Goal: Transaction & Acquisition: Purchase product/service

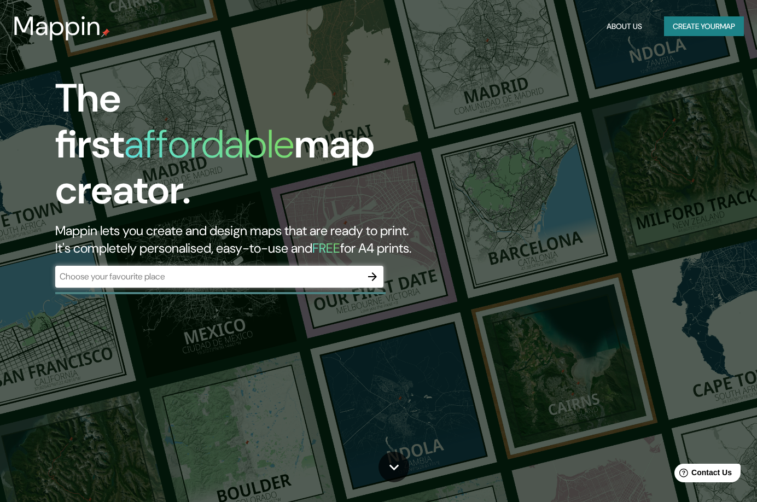
click at [445, 225] on div "The first affordable map creator. Mappin lets you create and design maps that a…" at bounding box center [245, 187] width 454 height 223
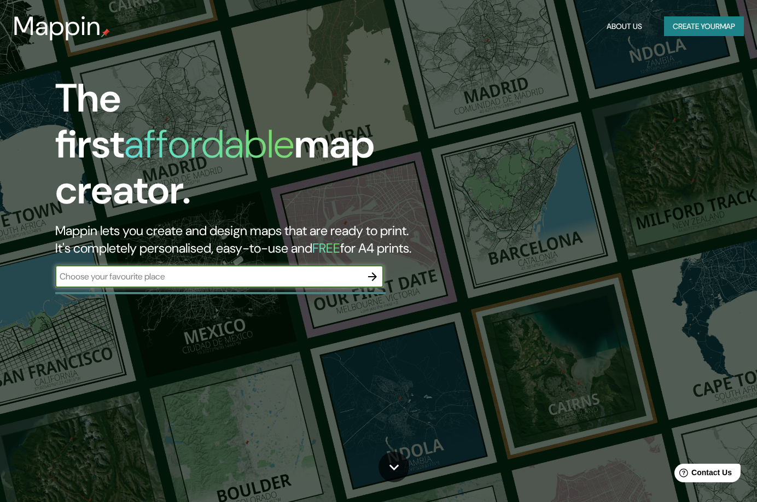
click at [181, 272] on input "text" at bounding box center [208, 276] width 306 height 13
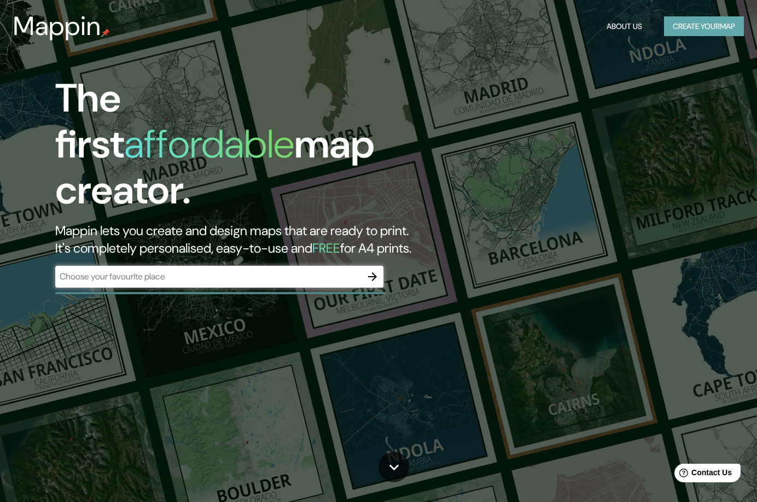
click at [675, 32] on button "Create your map" at bounding box center [704, 26] width 80 height 20
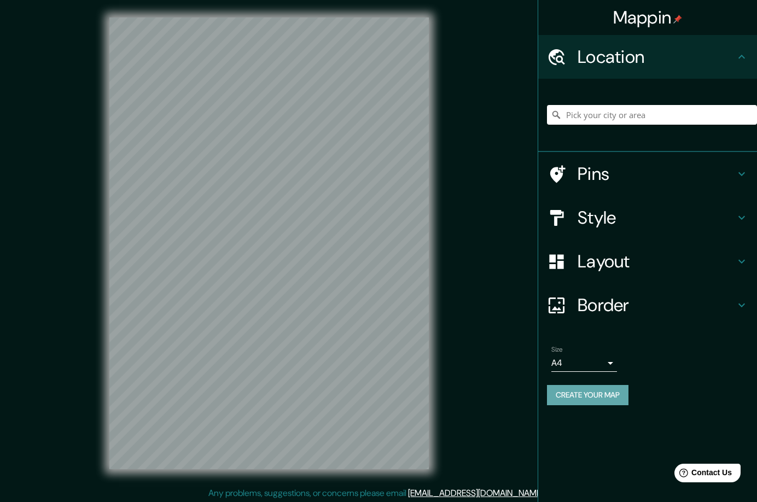
click at [599, 395] on button "Create your map" at bounding box center [588, 395] width 82 height 20
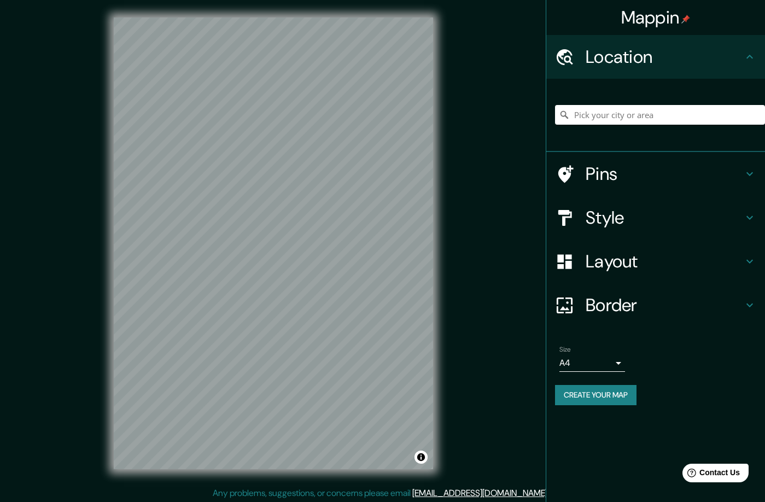
click at [606, 364] on body "Mappin Location Pins Style Layout Border Choose a border. Hint : you can make l…" at bounding box center [382, 251] width 765 height 502
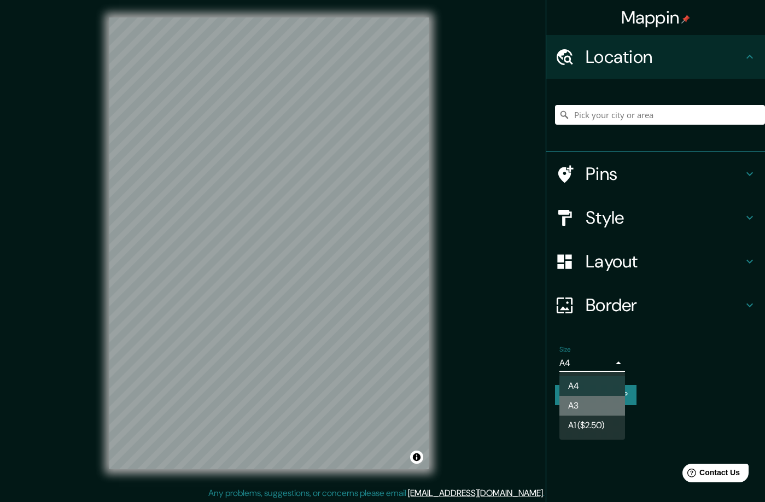
click at [594, 404] on li "A3" at bounding box center [593, 406] width 66 height 20
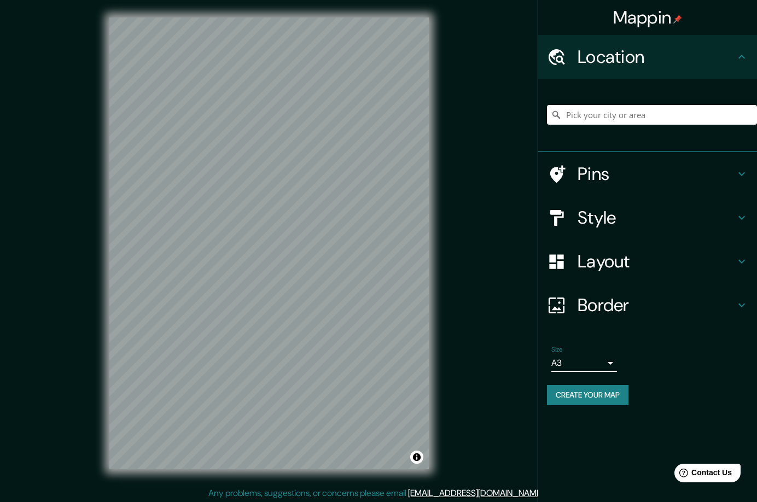
click at [642, 303] on h4 "Border" at bounding box center [657, 305] width 158 height 22
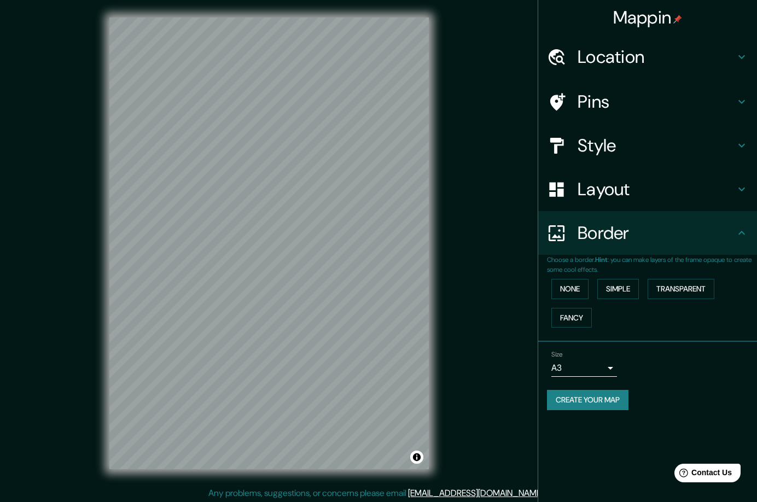
click at [653, 242] on h4 "Border" at bounding box center [657, 233] width 158 height 22
click at [741, 194] on icon at bounding box center [741, 189] width 13 height 13
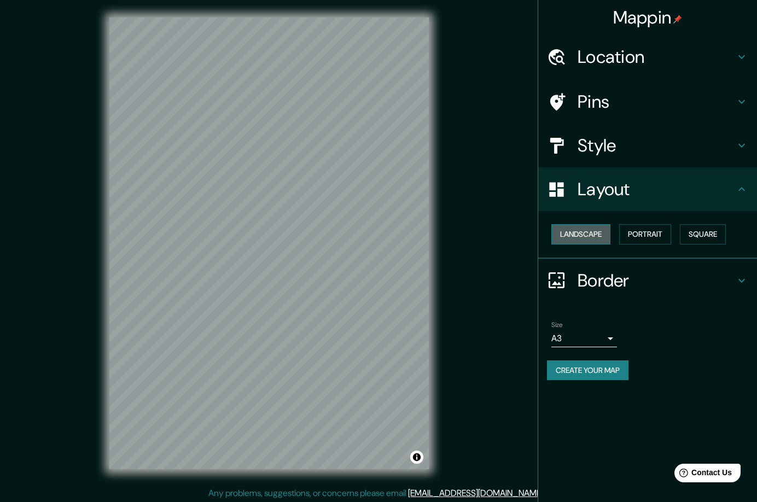
click at [595, 239] on button "Landscape" at bounding box center [580, 234] width 59 height 20
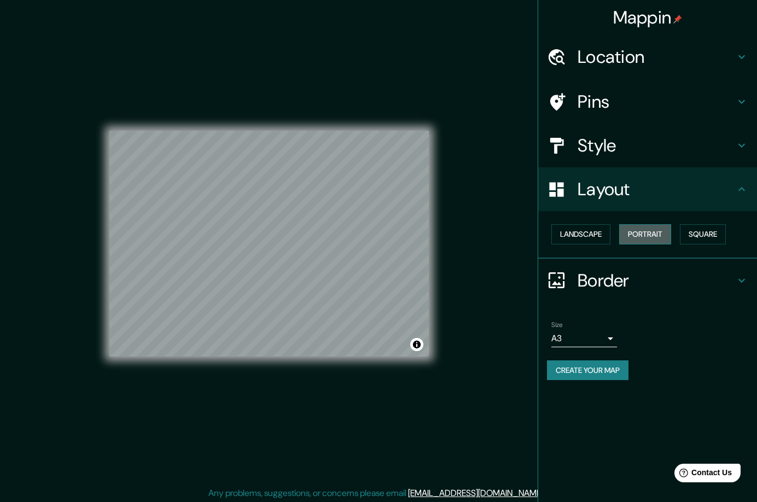
click at [657, 240] on button "Portrait" at bounding box center [645, 234] width 52 height 20
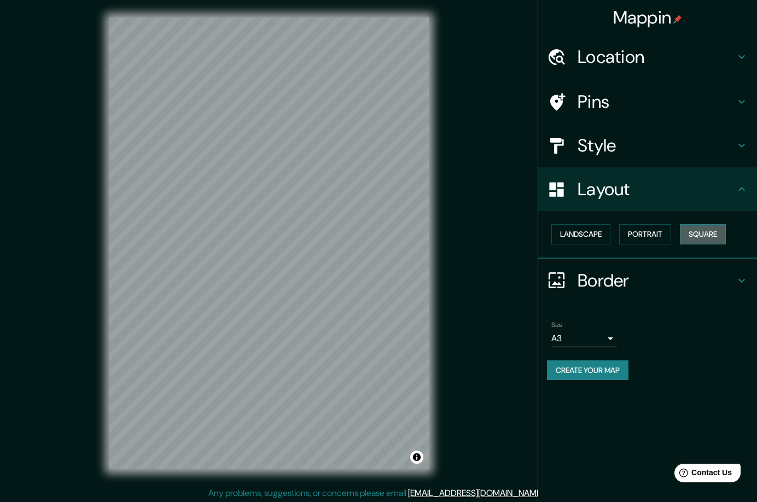
click at [703, 236] on button "Square" at bounding box center [703, 234] width 46 height 20
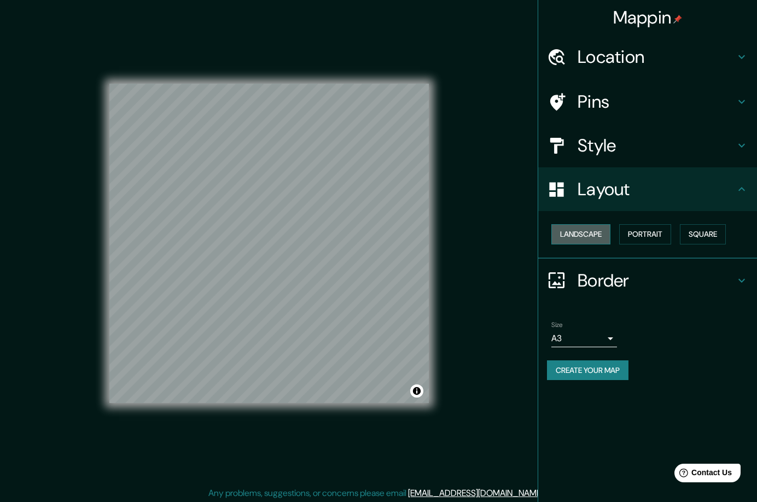
click at [580, 236] on button "Landscape" at bounding box center [580, 234] width 59 height 20
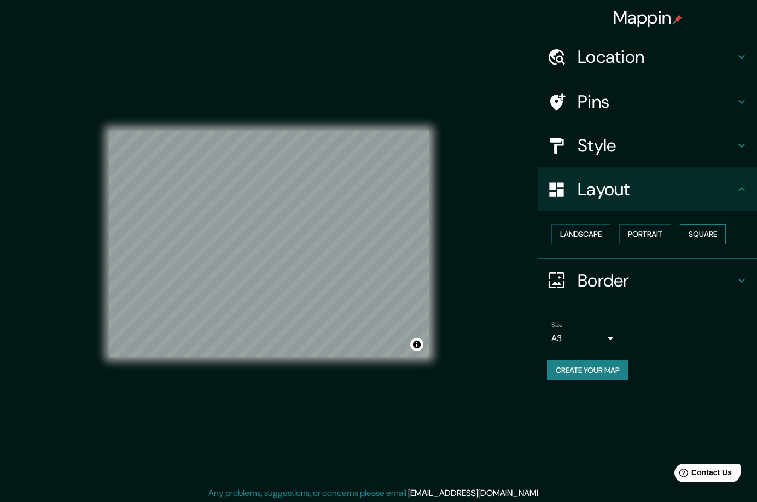
drag, startPoint x: 719, startPoint y: 236, endPoint x: 709, endPoint y: 237, distance: 11.1
click at [719, 236] on button "Square" at bounding box center [703, 234] width 46 height 20
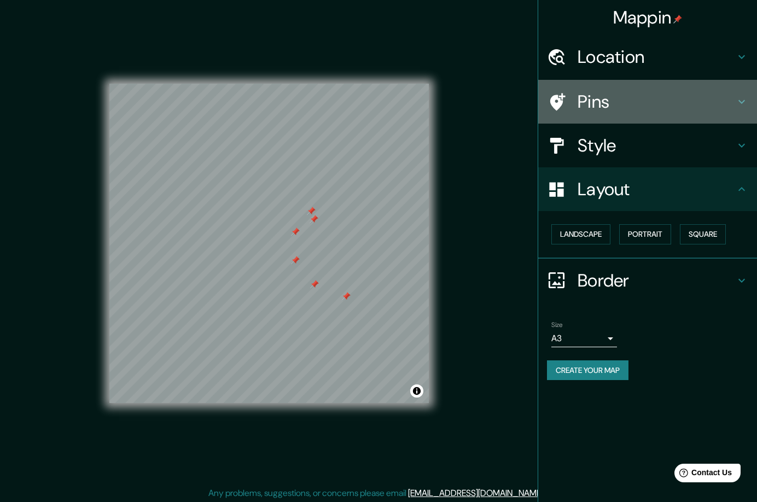
click at [619, 108] on h4 "Pins" at bounding box center [657, 102] width 158 height 22
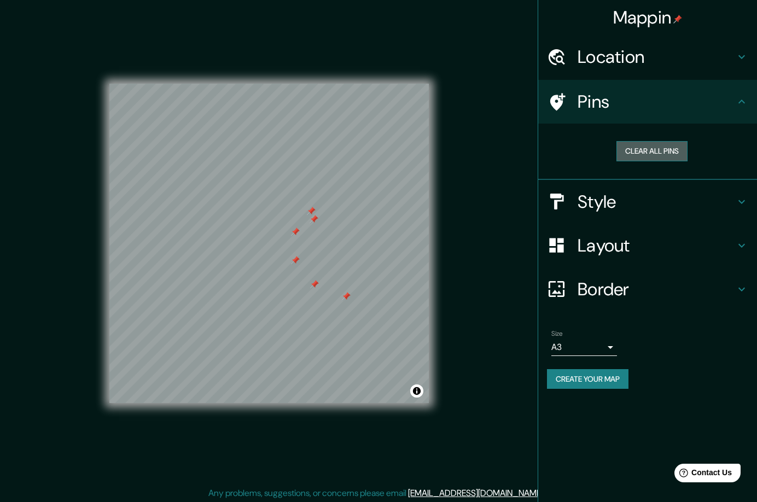
click at [666, 152] on button "Clear all pins" at bounding box center [652, 151] width 71 height 20
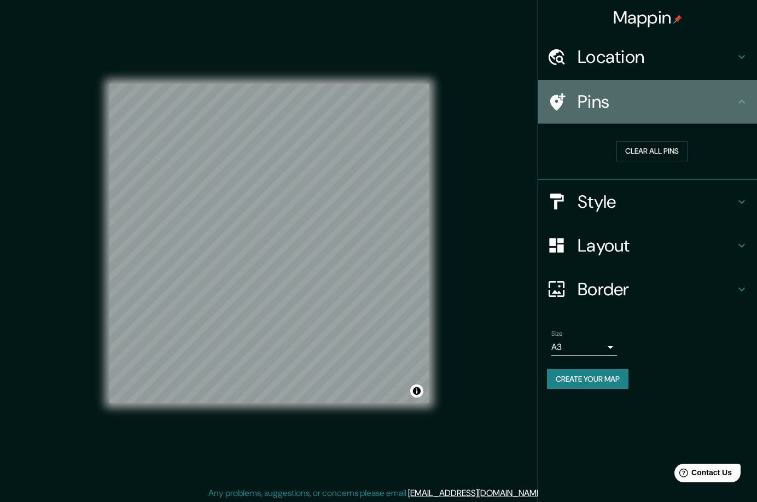
click at [741, 105] on icon at bounding box center [741, 101] width 13 height 13
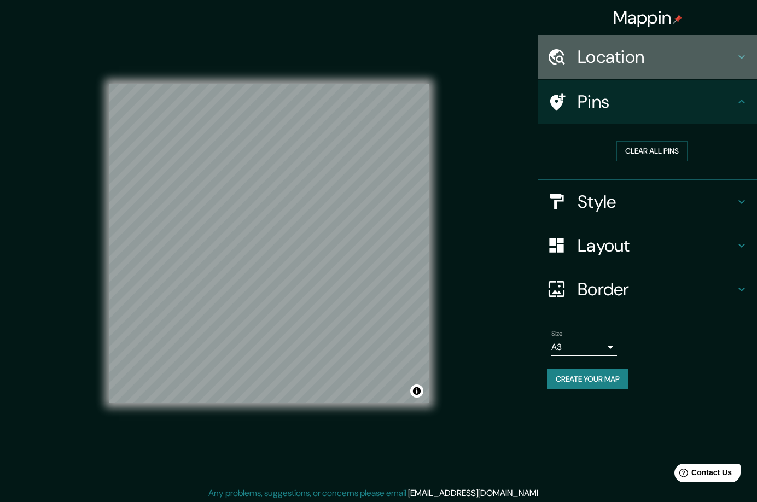
click at [734, 56] on h4 "Location" at bounding box center [657, 57] width 158 height 22
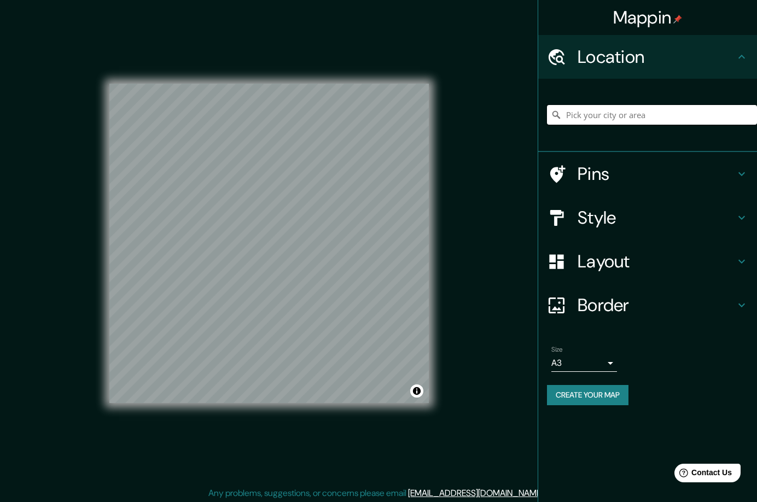
click at [625, 117] on input "Pick your city or area" at bounding box center [652, 115] width 210 height 20
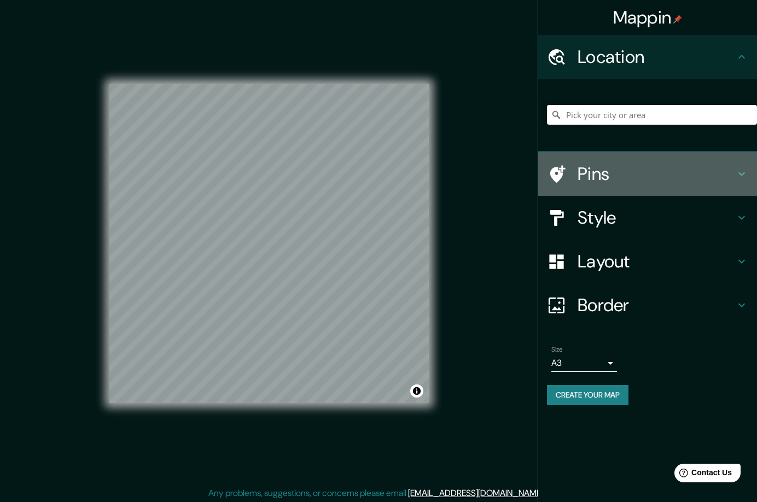
click at [600, 179] on h4 "Pins" at bounding box center [657, 174] width 158 height 22
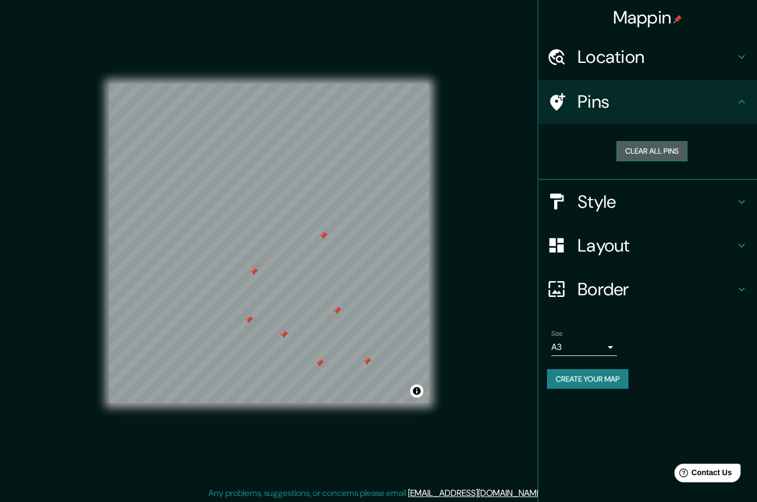
click at [656, 158] on button "Clear all pins" at bounding box center [652, 151] width 71 height 20
click at [632, 285] on h4 "Border" at bounding box center [657, 289] width 158 height 22
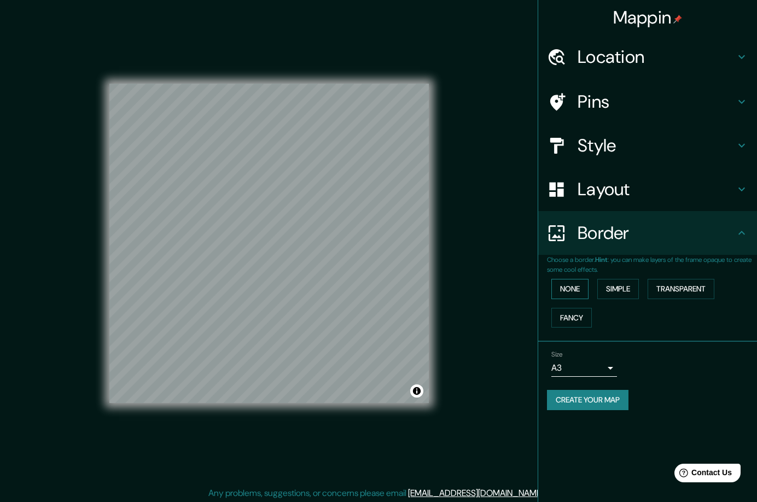
click at [572, 290] on button "None" at bounding box center [569, 289] width 37 height 20
click at [636, 288] on button "Simple" at bounding box center [618, 289] width 42 height 20
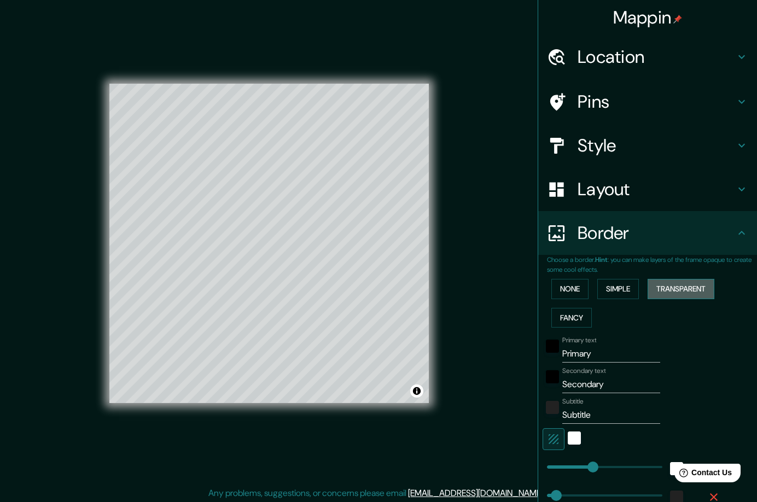
click at [663, 289] on button "Transparent" at bounding box center [681, 289] width 67 height 20
click at [558, 316] on button "Fancy" at bounding box center [571, 318] width 40 height 20
click at [673, 298] on button "Transparent" at bounding box center [681, 289] width 67 height 20
click at [674, 296] on button "Transparent" at bounding box center [681, 289] width 67 height 20
type input "280"
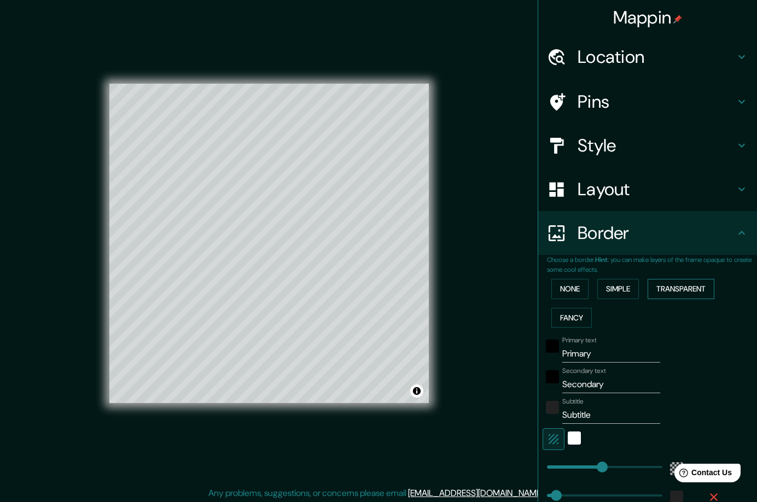
type input "47"
click at [616, 140] on h4 "Style" at bounding box center [657, 146] width 158 height 22
type input "280"
type input "47"
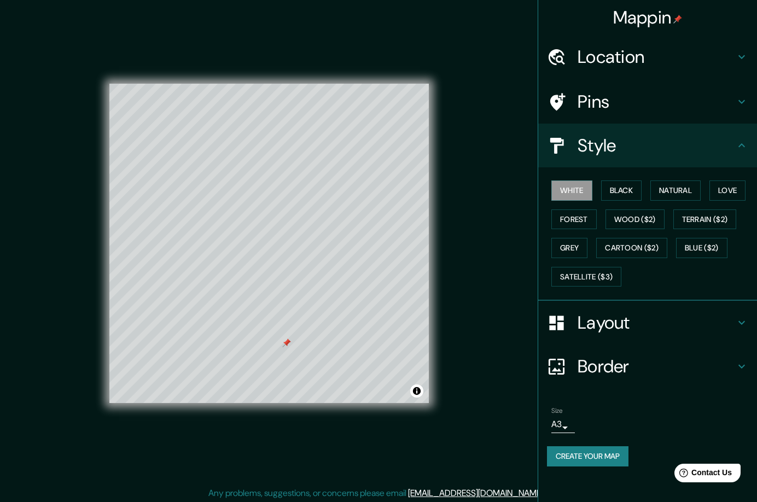
click at [617, 111] on h4 "Pins" at bounding box center [657, 102] width 158 height 22
type input "280"
type input "47"
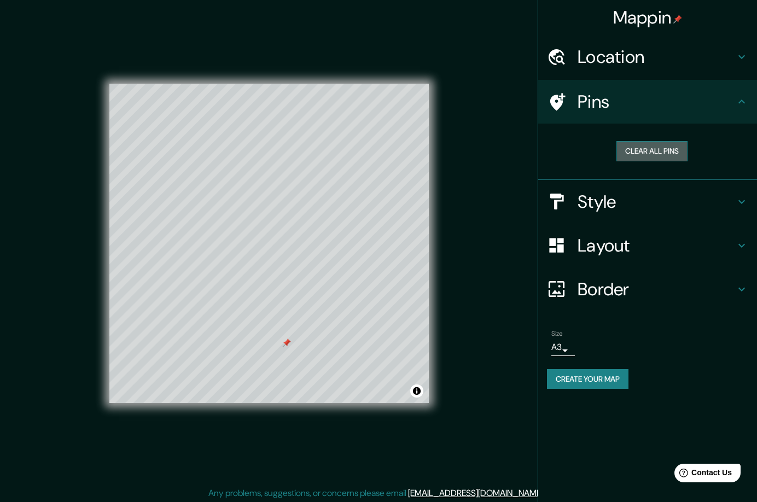
click at [632, 154] on button "Clear all pins" at bounding box center [652, 151] width 71 height 20
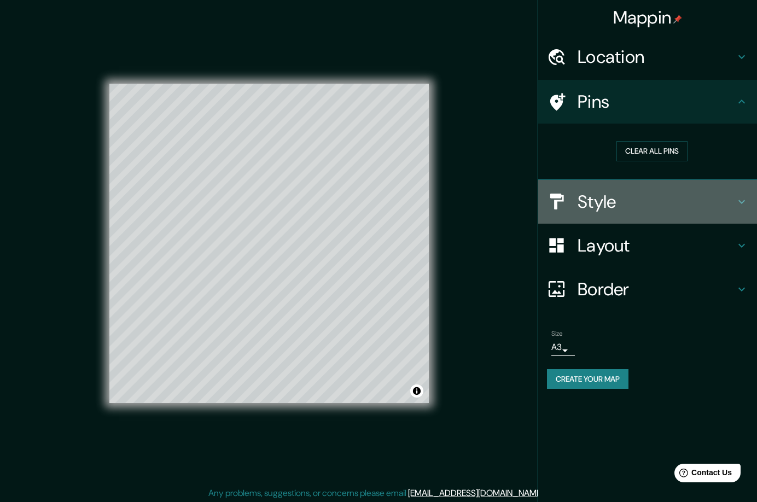
click at [625, 210] on h4 "Style" at bounding box center [657, 202] width 158 height 22
type input "280"
type input "47"
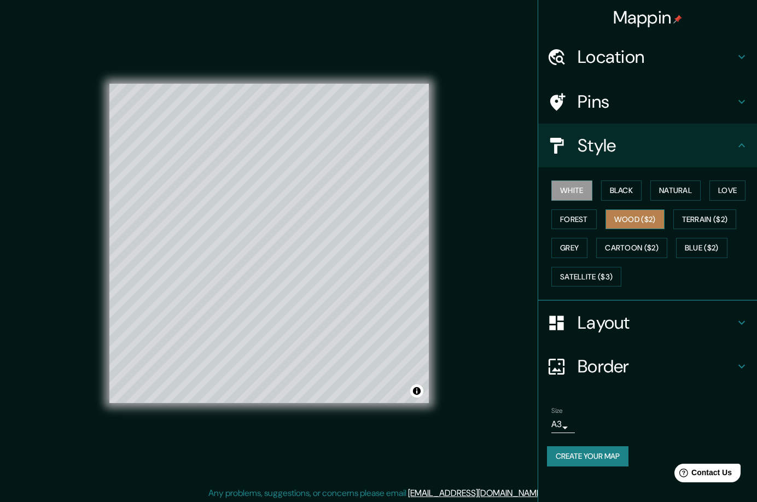
click at [630, 219] on button "Wood ($2)" at bounding box center [635, 220] width 59 height 20
click at [619, 193] on button "Black" at bounding box center [621, 191] width 41 height 20
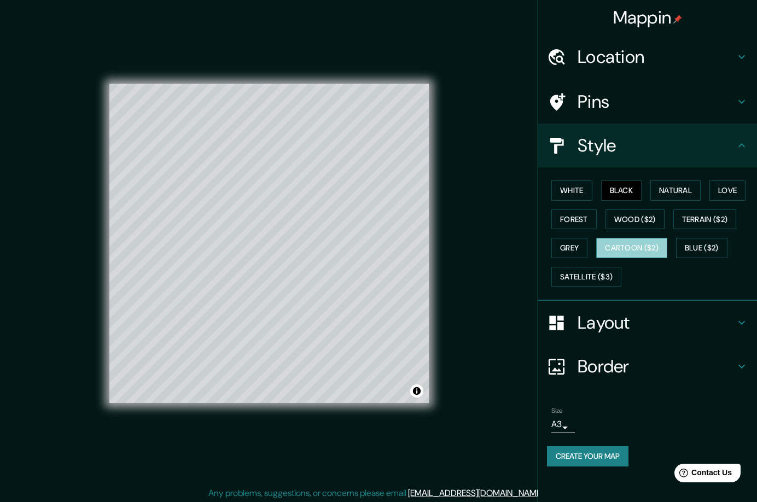
click at [637, 256] on button "Cartoon ($2)" at bounding box center [631, 248] width 71 height 20
click at [580, 247] on button "Grey" at bounding box center [569, 248] width 36 height 20
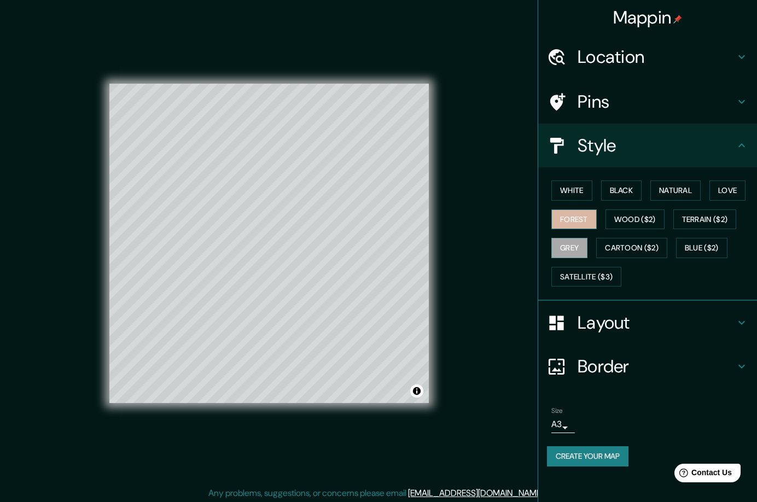
click at [578, 221] on button "Forest" at bounding box center [573, 220] width 45 height 20
click at [705, 222] on button "Terrain ($2)" at bounding box center [705, 220] width 63 height 20
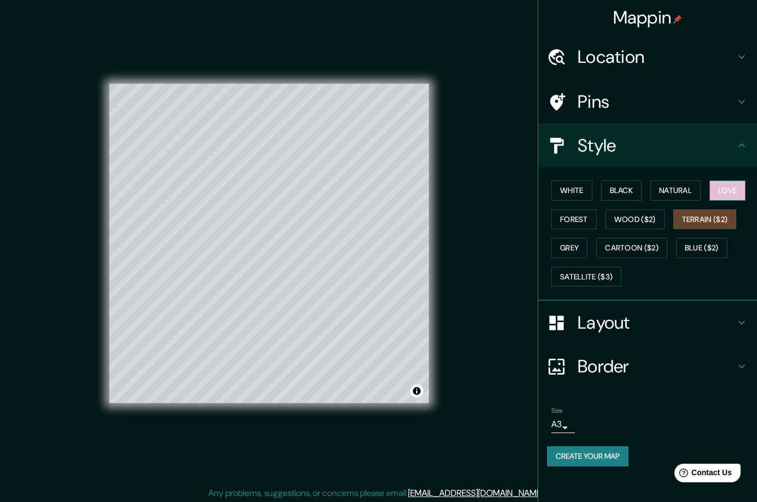
click at [742, 188] on button "Love" at bounding box center [728, 191] width 36 height 20
click at [672, 189] on button "Natural" at bounding box center [676, 191] width 50 height 20
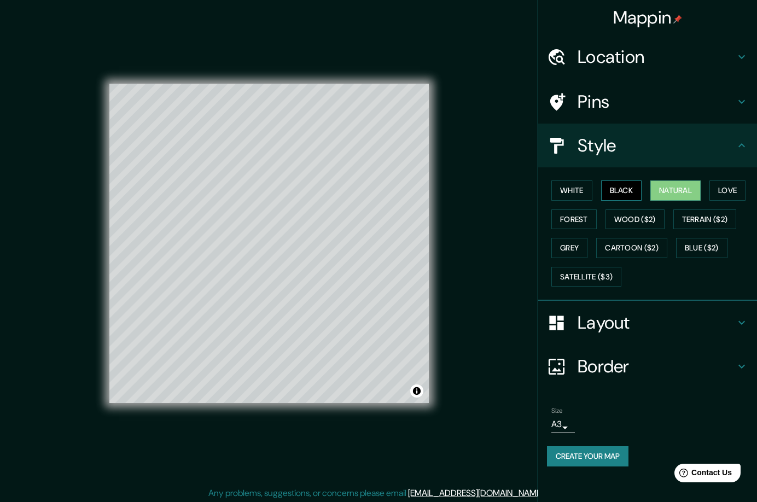
click at [631, 190] on button "Black" at bounding box center [621, 191] width 41 height 20
click at [587, 193] on button "White" at bounding box center [571, 191] width 41 height 20
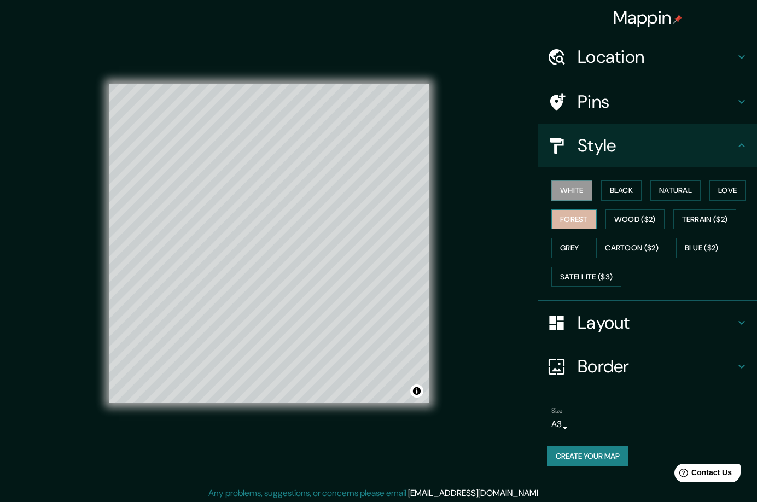
click at [575, 222] on button "Forest" at bounding box center [573, 220] width 45 height 20
click at [575, 246] on button "Grey" at bounding box center [569, 248] width 36 height 20
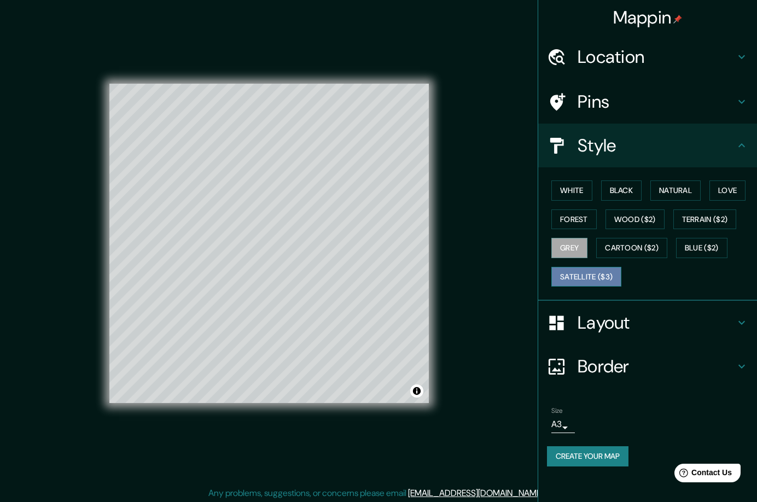
drag, startPoint x: 579, startPoint y: 274, endPoint x: 619, endPoint y: 260, distance: 42.2
click at [580, 274] on button "Satellite ($3)" at bounding box center [586, 277] width 70 height 20
click at [630, 220] on button "Wood ($2)" at bounding box center [635, 220] width 59 height 20
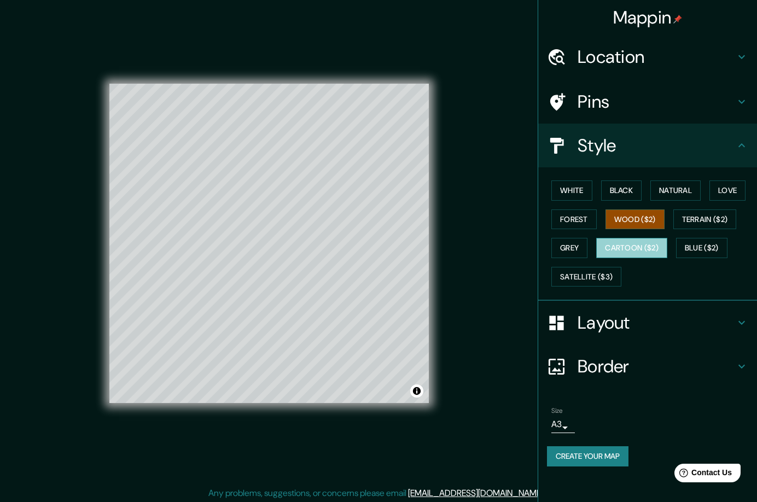
drag, startPoint x: 634, startPoint y: 245, endPoint x: 628, endPoint y: 250, distance: 8.5
click at [628, 250] on button "Cartoon ($2)" at bounding box center [631, 248] width 71 height 20
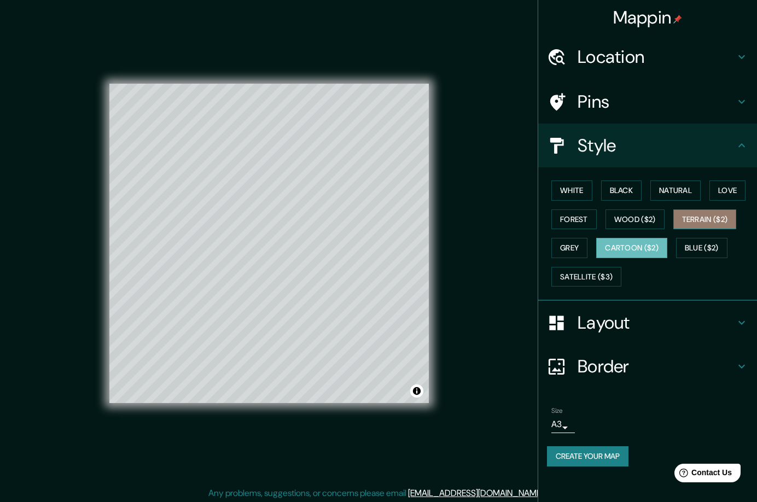
click at [694, 222] on button "Terrain ($2)" at bounding box center [705, 220] width 63 height 20
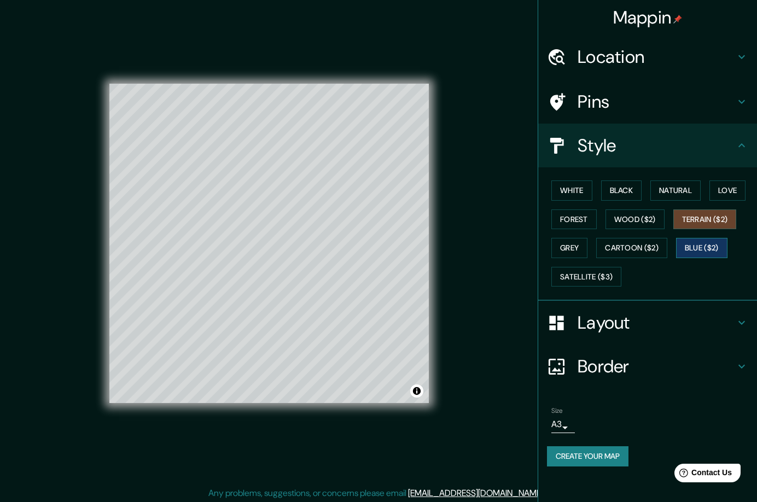
click at [708, 251] on button "Blue ($2)" at bounding box center [701, 248] width 51 height 20
click at [674, 190] on button "Natural" at bounding box center [676, 191] width 50 height 20
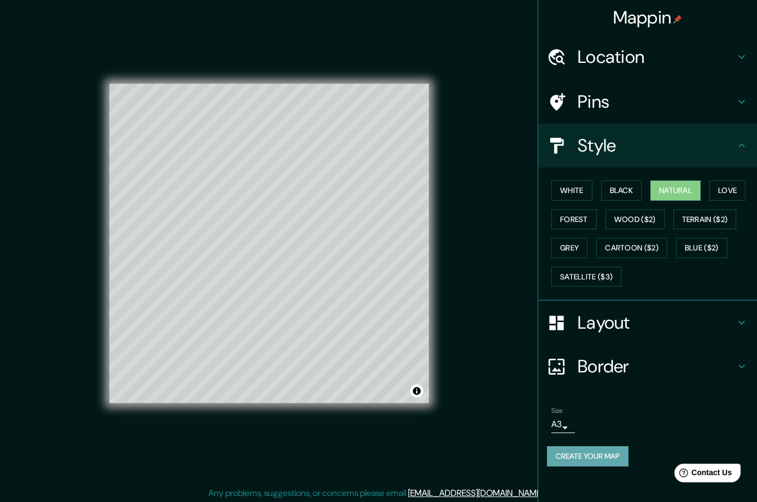
click at [583, 458] on button "Create your map" at bounding box center [588, 456] width 82 height 20
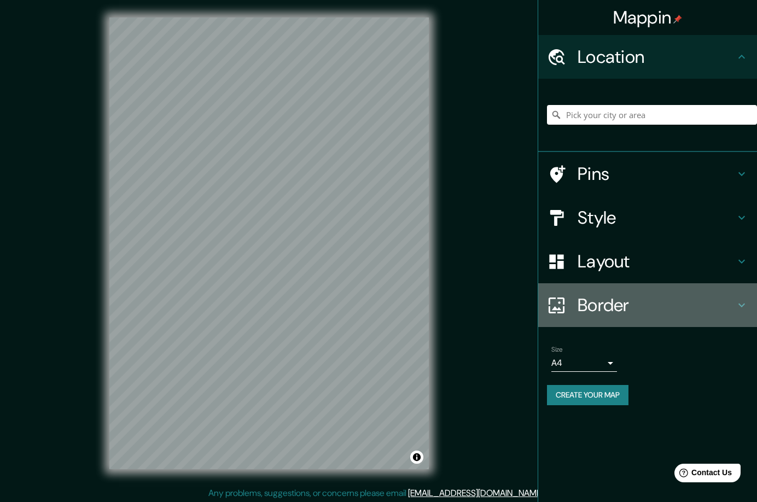
click at [653, 306] on h4 "Border" at bounding box center [657, 305] width 158 height 22
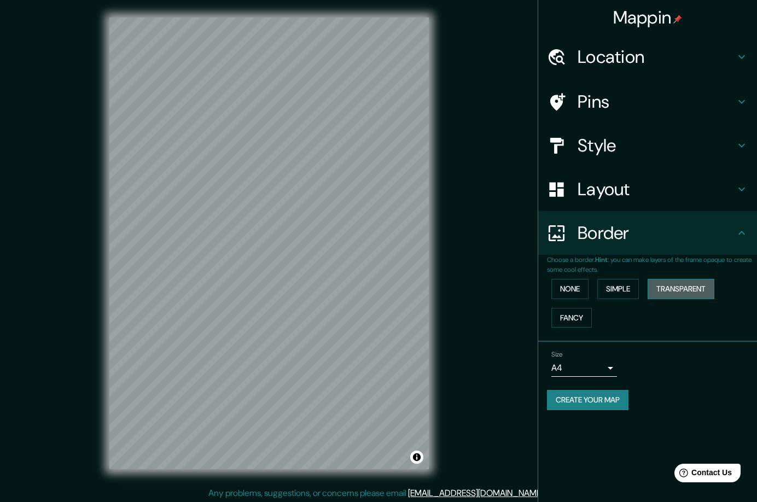
click at [677, 293] on button "Transparent" at bounding box center [681, 289] width 67 height 20
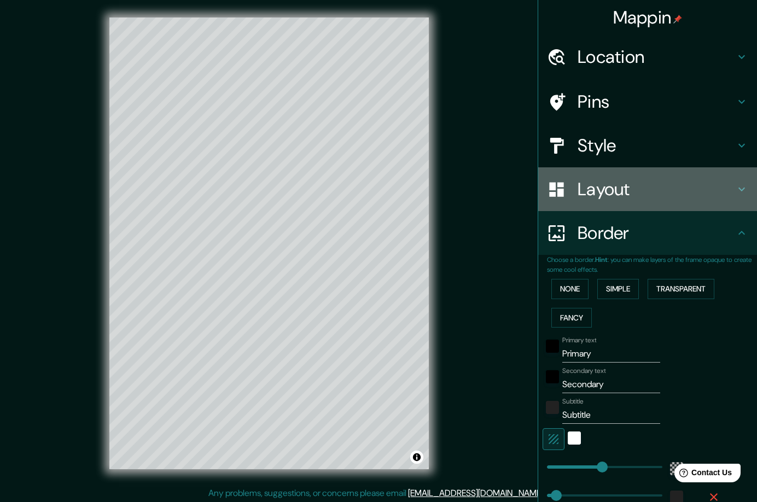
click at [641, 187] on h4 "Layout" at bounding box center [657, 189] width 158 height 22
type input "280"
type input "47"
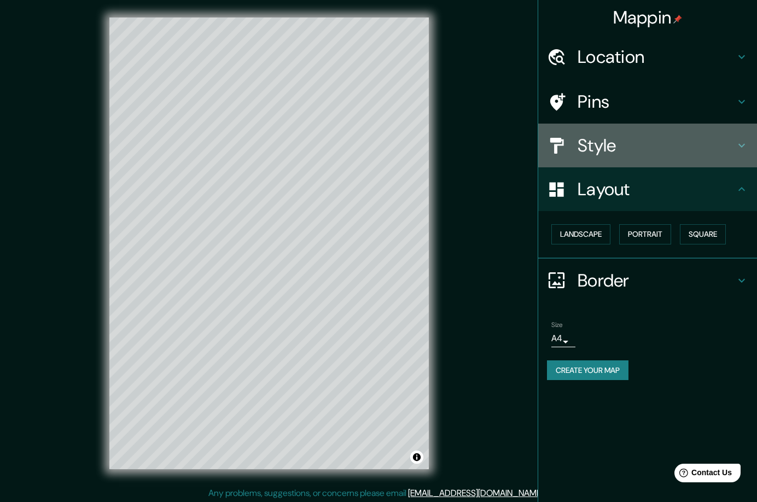
click at [686, 152] on h4 "Style" at bounding box center [657, 146] width 158 height 22
type input "280"
type input "47"
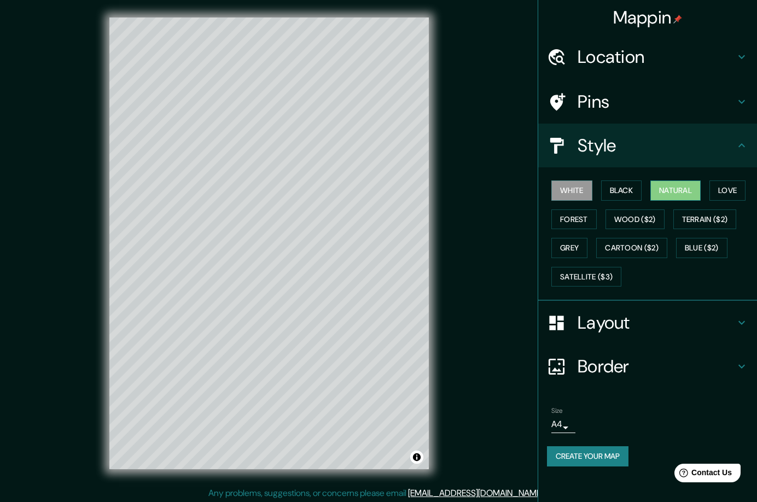
click at [691, 194] on button "Natural" at bounding box center [676, 191] width 50 height 20
click at [640, 333] on h4 "Layout" at bounding box center [657, 323] width 158 height 22
type input "280"
type input "47"
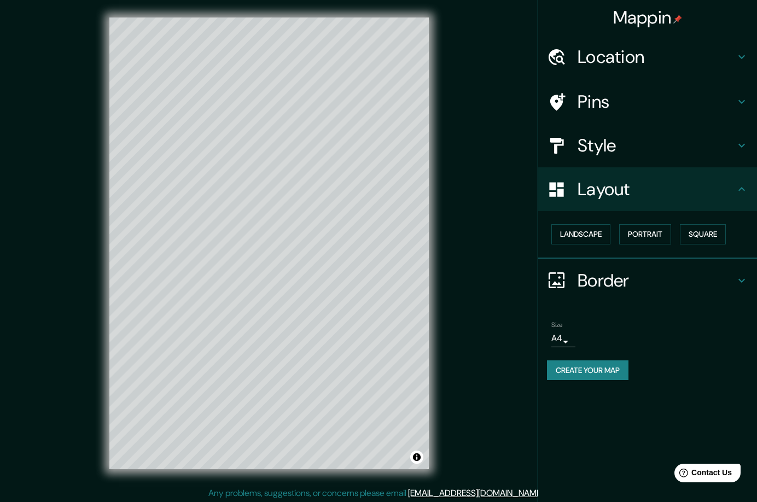
click at [651, 154] on h4 "Style" at bounding box center [657, 146] width 158 height 22
type input "280"
type input "47"
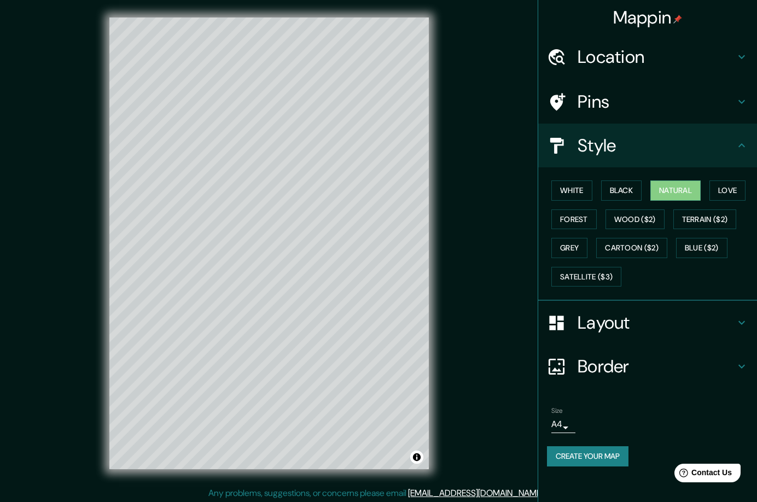
click at [648, 104] on h4 "Pins" at bounding box center [657, 102] width 158 height 22
type input "280"
type input "47"
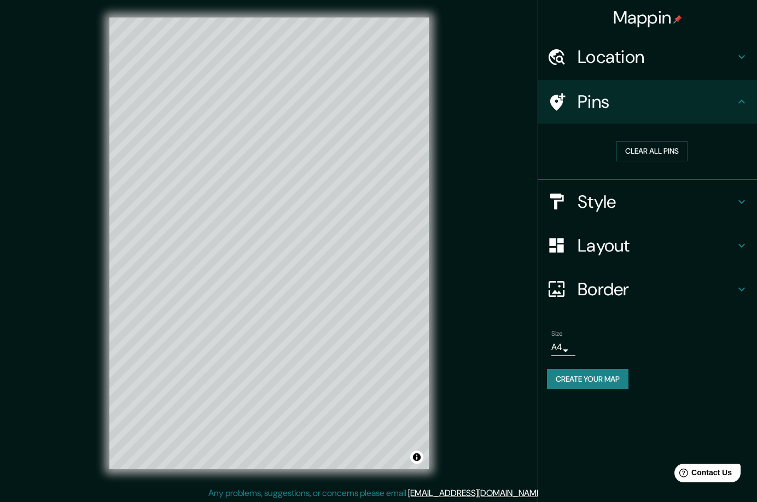
click at [659, 59] on h4 "Location" at bounding box center [657, 57] width 158 height 22
type input "280"
type input "47"
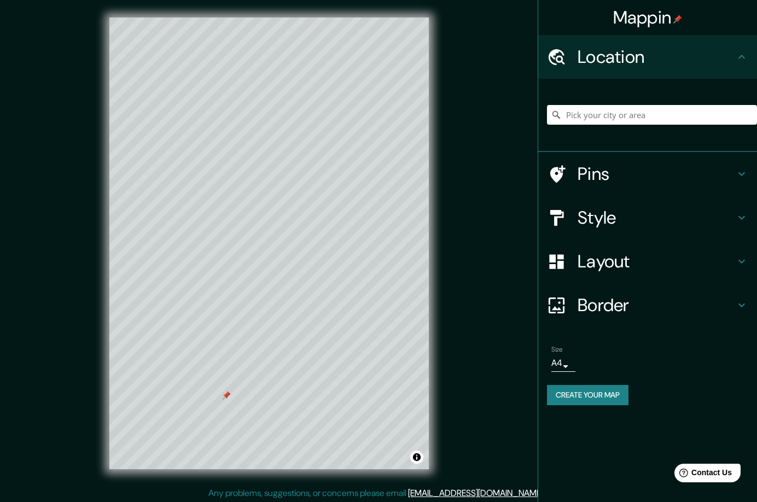
click at [682, 172] on h4 "Pins" at bounding box center [657, 174] width 158 height 22
type input "280"
type input "47"
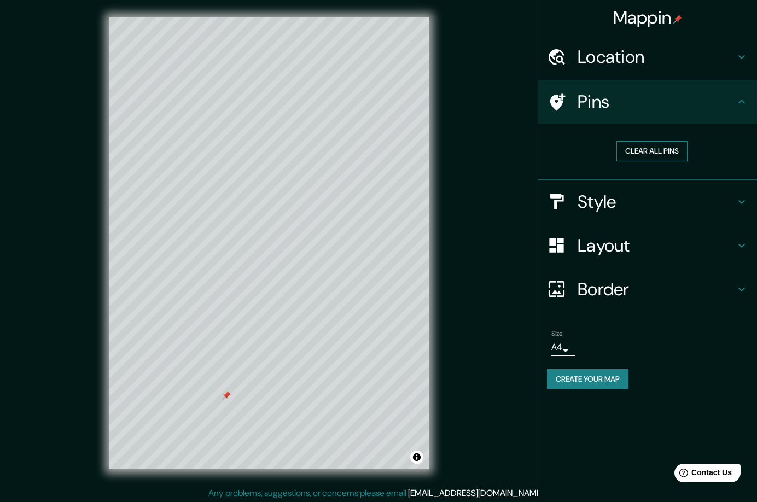
click at [635, 150] on button "Clear all pins" at bounding box center [652, 151] width 71 height 20
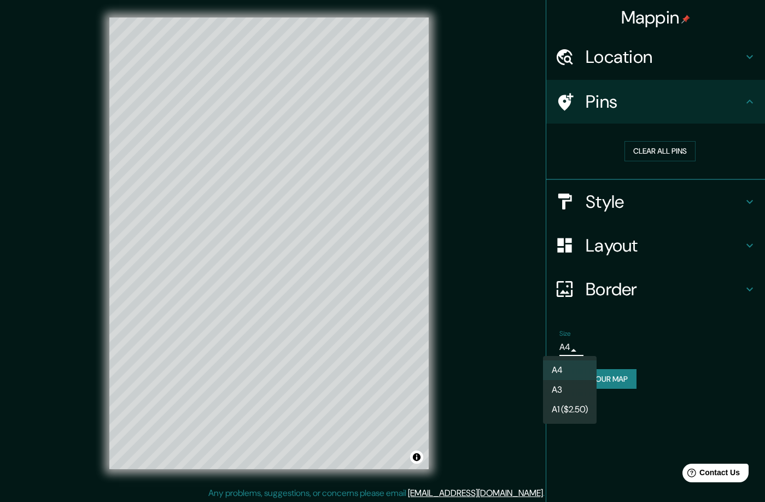
click at [572, 352] on body "Mappin Location Pins Clear all pins Style Layout Border Choose a border. Hint :…" at bounding box center [382, 251] width 765 height 502
click at [582, 391] on li "A3" at bounding box center [570, 390] width 54 height 20
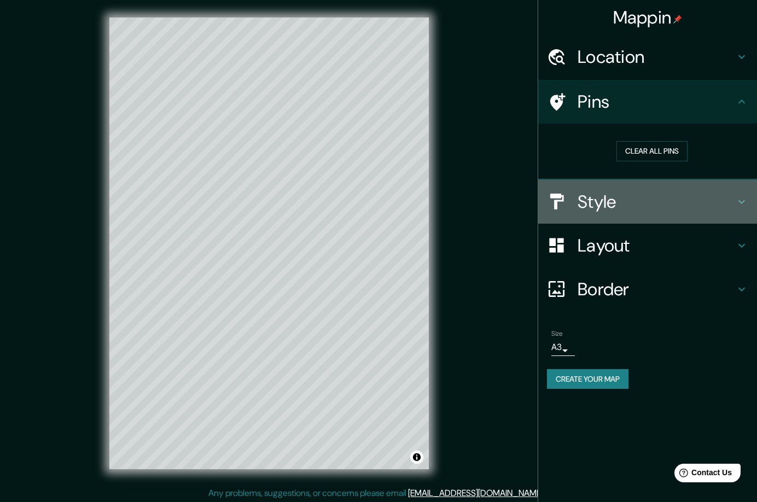
click at [663, 210] on h4 "Style" at bounding box center [657, 202] width 158 height 22
type input "280"
type input "47"
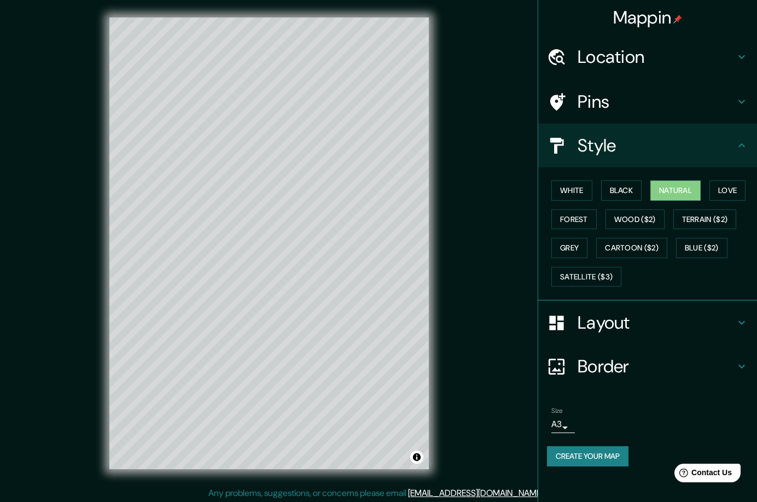
click at [613, 329] on h4 "Layout" at bounding box center [657, 323] width 158 height 22
type input "280"
type input "47"
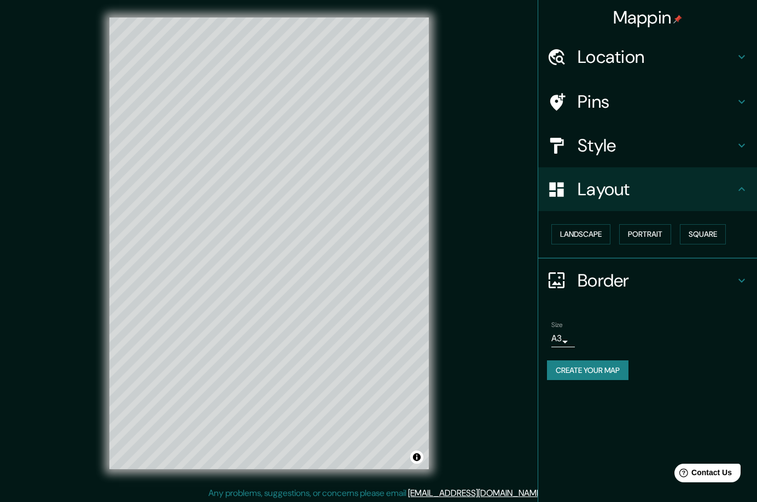
click at [586, 373] on button "Create your map" at bounding box center [588, 371] width 82 height 20
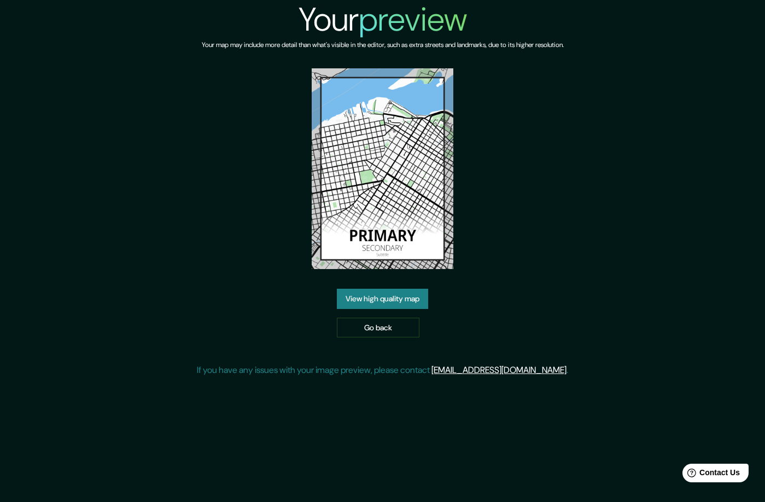
drag, startPoint x: 2, startPoint y: 334, endPoint x: 298, endPoint y: 317, distance: 296.5
click at [298, 317] on div "Your preview Your map may include more detail than what's visible in the editor…" at bounding box center [382, 251] width 765 height 502
drag, startPoint x: 398, startPoint y: 209, endPoint x: 382, endPoint y: 298, distance: 90.6
drag, startPoint x: 382, startPoint y: 298, endPoint x: 504, endPoint y: 264, distance: 126.8
click at [504, 264] on div "Your preview Your map may include more detail than what's visible in the editor…" at bounding box center [382, 193] width 371 height 386
